Goal: Transaction & Acquisition: Purchase product/service

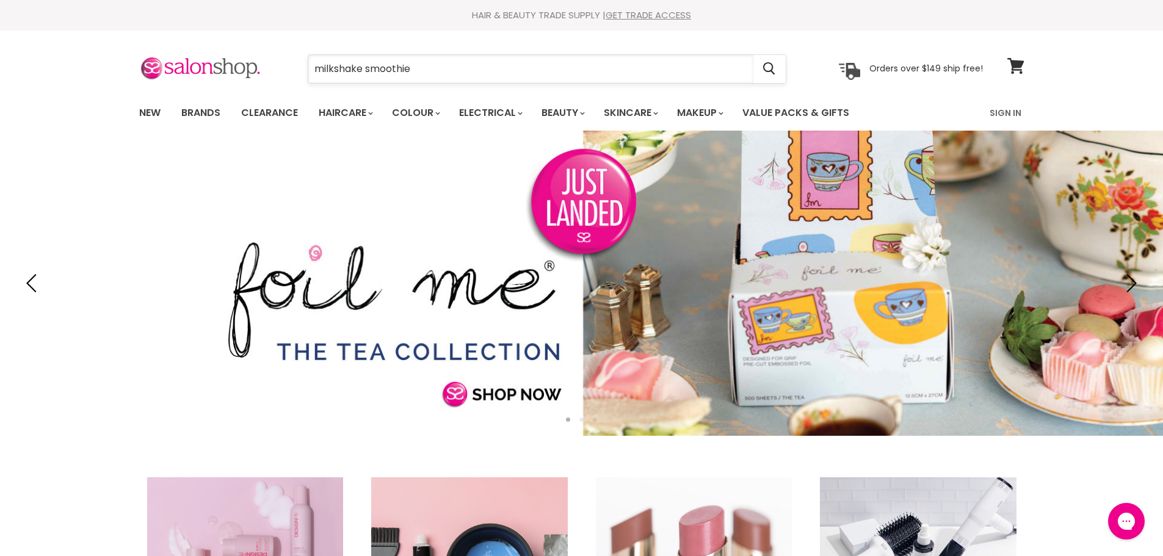
drag, startPoint x: 411, startPoint y: 70, endPoint x: 311, endPoint y: 62, distance: 101.0
click at [311, 62] on input "milkshake smoothie" at bounding box center [530, 69] width 445 height 28
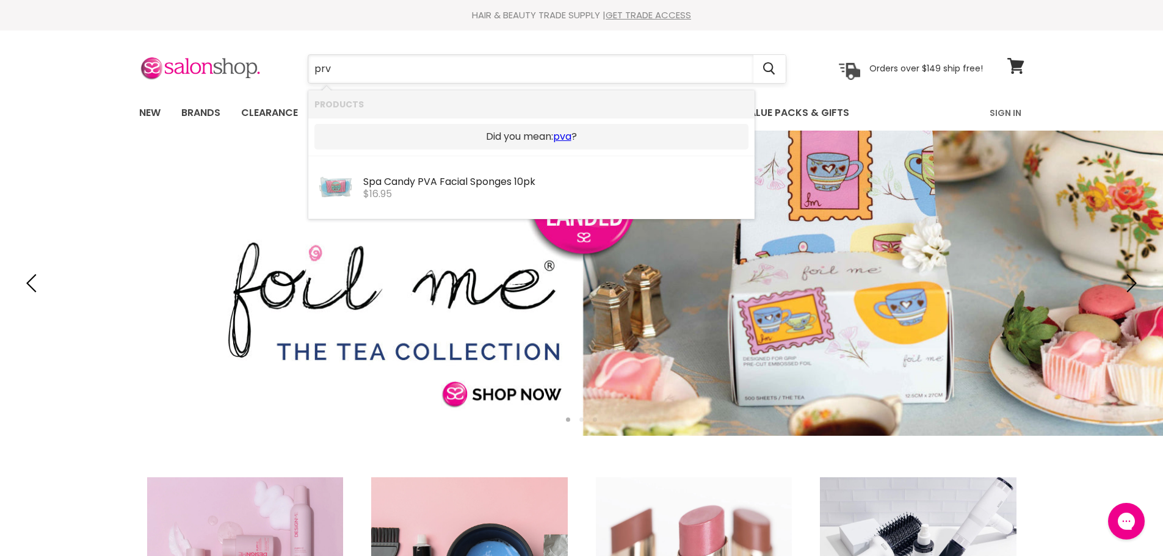
type input "pr"
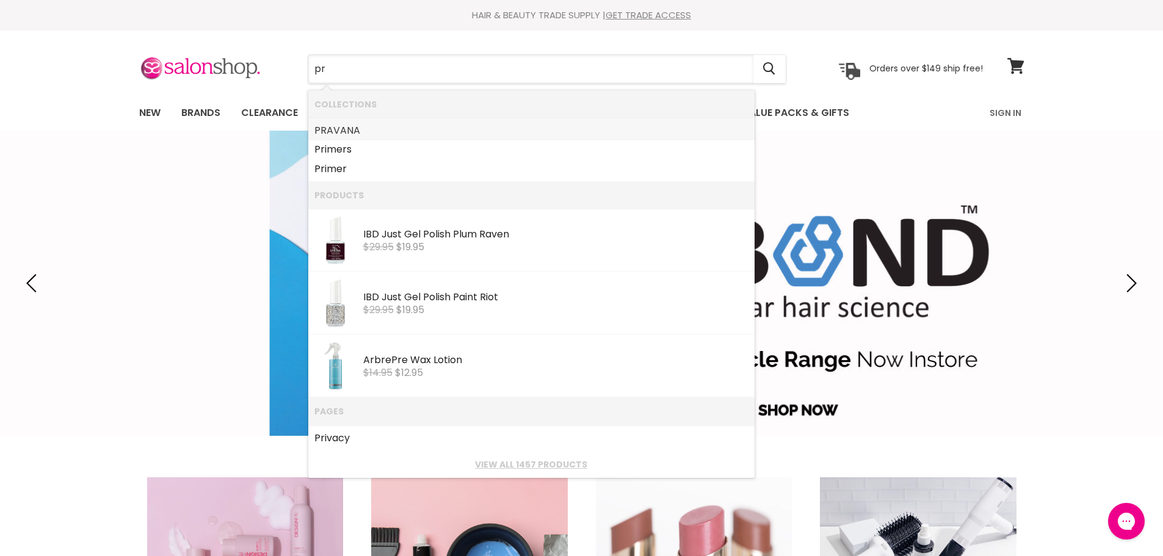
click at [342, 135] on link "PR AVANA" at bounding box center [531, 131] width 434 height 20
